Goal: Task Accomplishment & Management: Use online tool/utility

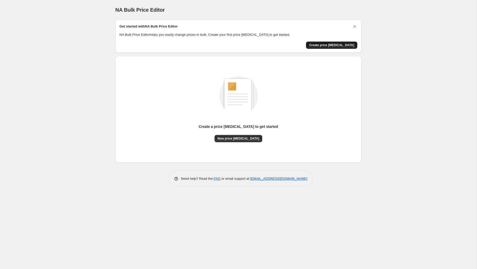
click at [330, 44] on span "Create price change job" at bounding box center [331, 45] width 45 height 4
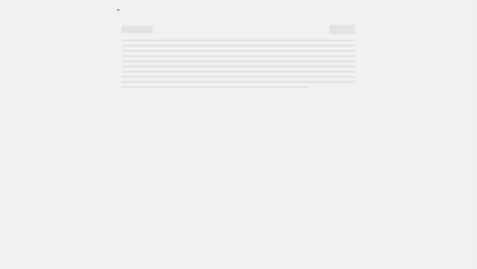
select select "percentage"
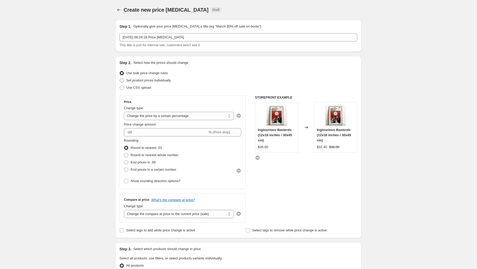
click at [123, 79] on span at bounding box center [122, 80] width 4 height 4
click at [120, 79] on input "Set product prices individually" at bounding box center [120, 78] width 0 height 0
radio input "true"
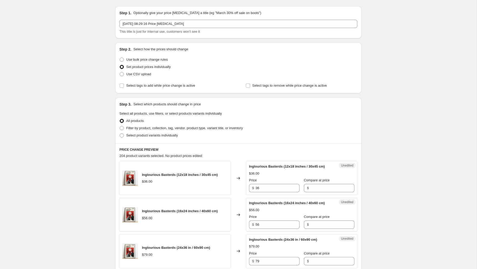
scroll to position [9, 0]
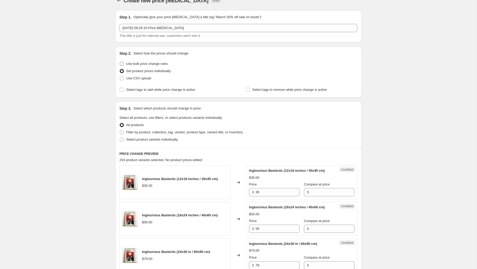
click at [122, 63] on span at bounding box center [122, 64] width 4 height 4
click at [120, 62] on input "Use bulk price change rules" at bounding box center [120, 62] width 0 height 0
radio input "true"
select select "percentage"
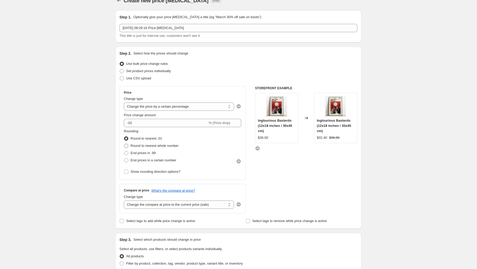
click at [126, 146] on span at bounding box center [126, 146] width 4 height 4
click at [124, 144] on input "Round to nearest whole number" at bounding box center [124, 144] width 0 height 0
radio input "true"
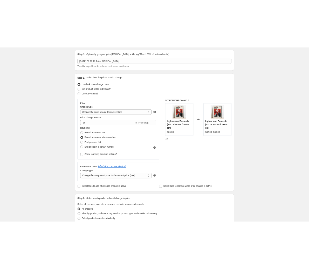
scroll to position [17, 0]
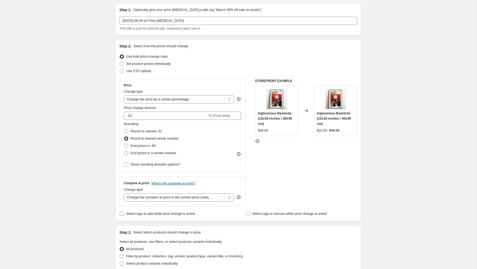
click at [123, 213] on input "Select tags to add while price change is active" at bounding box center [122, 214] width 4 height 4
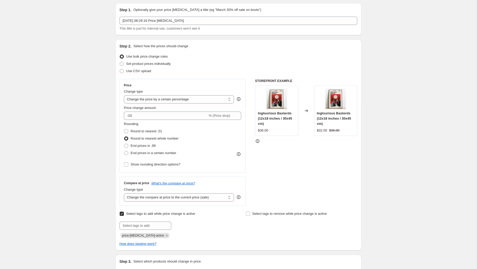
click at [123, 213] on input "Select tags to add while price change is active" at bounding box center [122, 214] width 4 height 4
checkbox input "false"
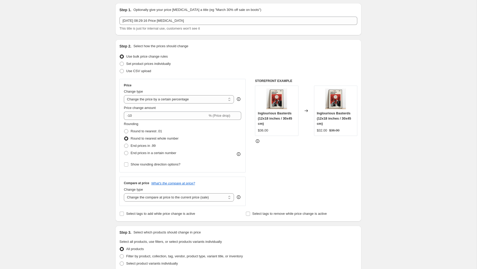
click at [397, 19] on div "Create new price change job. This page is ready Create new price change job Dra…" at bounding box center [238, 242] width 477 height 518
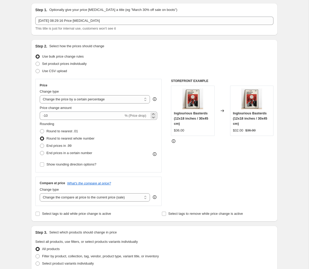
click at [138, 114] on span "% (Price drop)" at bounding box center [135, 116] width 22 height 4
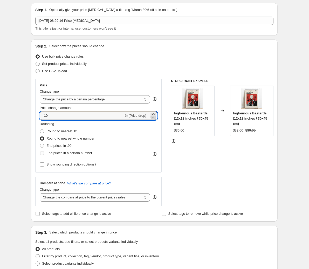
click at [153, 118] on icon at bounding box center [153, 117] width 5 height 5
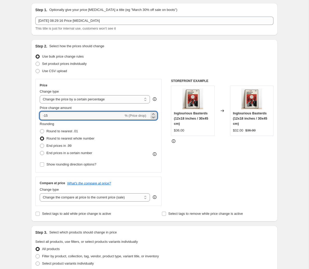
click at [153, 118] on icon at bounding box center [153, 117] width 5 height 5
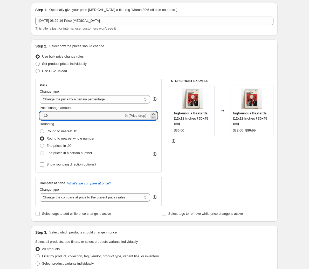
type input "-20"
click at [283, 90] on div "Create new price change job. This page is ready Create new price change job Dra…" at bounding box center [154, 242] width 259 height 518
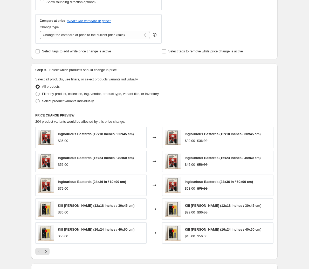
scroll to position [228, 0]
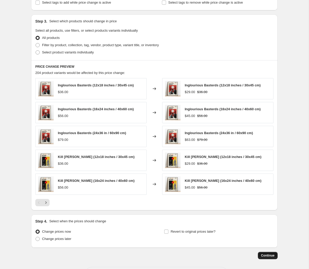
click at [262, 256] on span "Continue" at bounding box center [267, 255] width 13 height 4
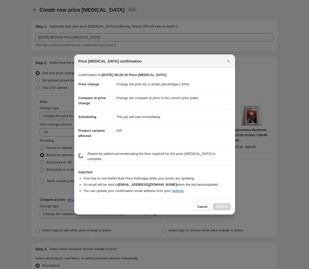
scroll to position [0, 0]
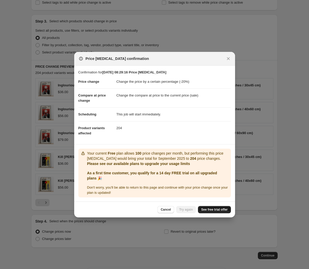
click at [204, 209] on span "See free trial offer" at bounding box center [214, 209] width 26 height 4
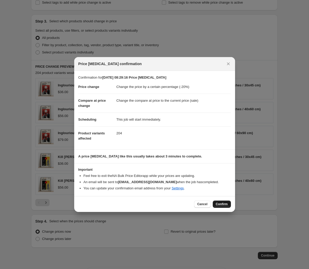
click at [223, 203] on span "Confirm" at bounding box center [222, 204] width 12 height 4
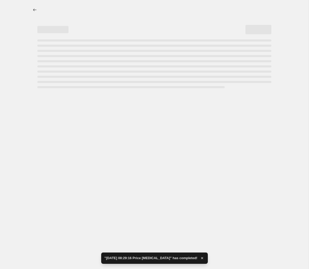
select select "percentage"
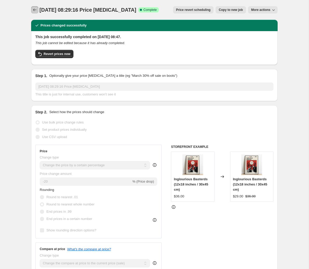
click at [37, 9] on icon "Price change jobs" at bounding box center [34, 9] width 5 height 5
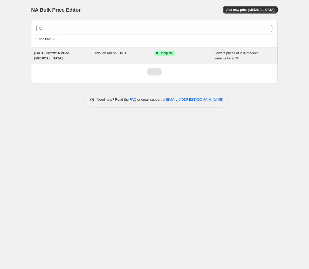
click at [69, 53] on span "[DATE] 08:29:16 Price [MEDICAL_DATA]" at bounding box center [51, 55] width 35 height 9
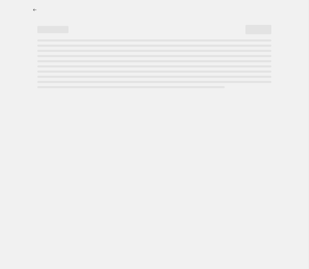
select select "percentage"
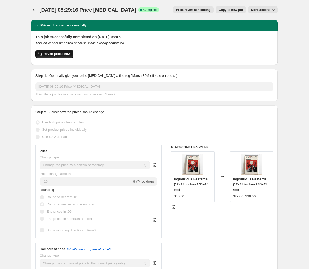
click at [69, 54] on span "Revert prices now" at bounding box center [57, 54] width 27 height 4
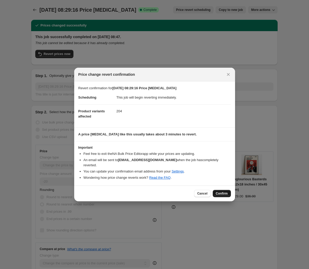
click at [219, 191] on span "Confirm" at bounding box center [222, 193] width 12 height 4
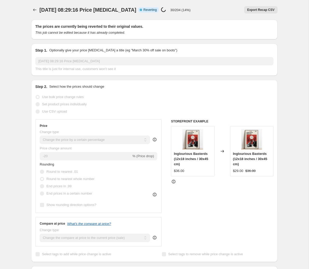
click at [212, 41] on div "The prices are currently being reverted to their original values. This job cann…" at bounding box center [152, 258] width 250 height 484
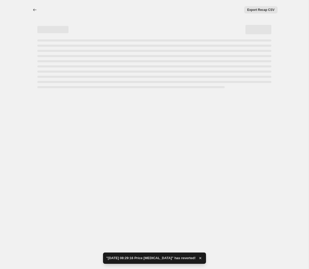
select select "percentage"
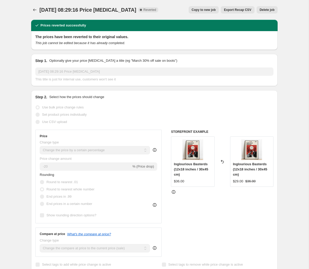
click at [197, 11] on span "Copy to new job" at bounding box center [204, 10] width 24 height 4
select select "percentage"
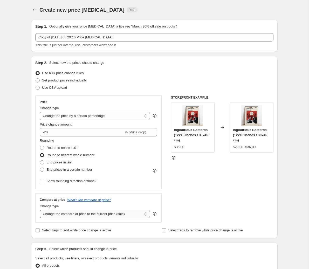
click at [71, 213] on select "Change the compare at price to the current price (sale) Change the compare at p…" at bounding box center [95, 214] width 110 height 8
click at [40, 210] on select "Change the compare at price to the current price (sale) Change the compare at p…" at bounding box center [95, 214] width 110 height 8
click at [80, 212] on select "Change the compare at price to the current price (sale) Change the compare at p…" at bounding box center [95, 214] width 110 height 8
click at [40, 210] on select "Change the compare at price to the current price (sale) Change the compare at p…" at bounding box center [95, 214] width 110 height 8
click at [80, 212] on select "Change the compare at price to the current price (sale) Change the compare at p…" at bounding box center [95, 214] width 110 height 8
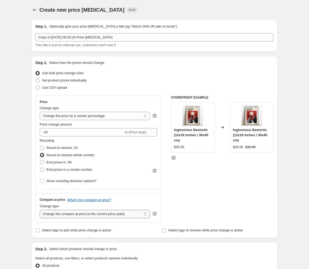
select select "remove"
click at [40, 210] on select "Change the compare at price to the current price (sale) Change the compare at p…" at bounding box center [95, 214] width 110 height 8
click at [120, 74] on div "Use bulk price change rules" at bounding box center [154, 72] width 238 height 7
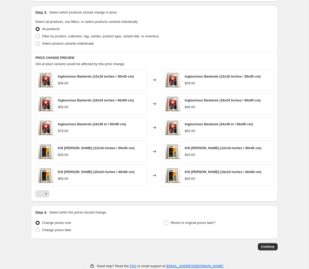
scroll to position [249, 0]
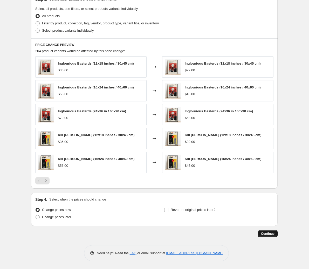
click at [265, 234] on span "Continue" at bounding box center [267, 234] width 13 height 4
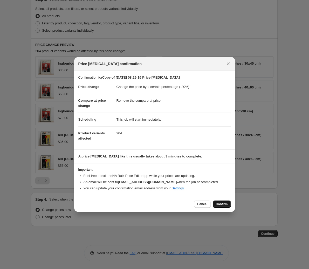
click at [224, 202] on span "Confirm" at bounding box center [222, 204] width 12 height 4
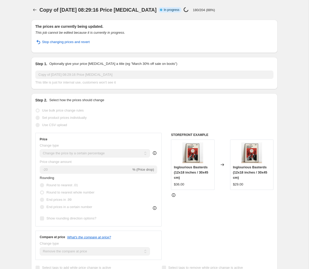
select select "percentage"
select select "remove"
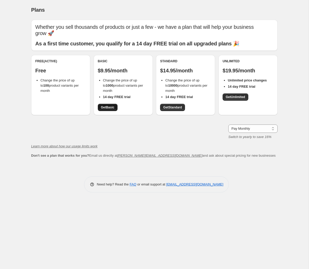
click at [113, 105] on span "Get Basic" at bounding box center [107, 107] width 13 height 4
